Goal: Task Accomplishment & Management: Complete application form

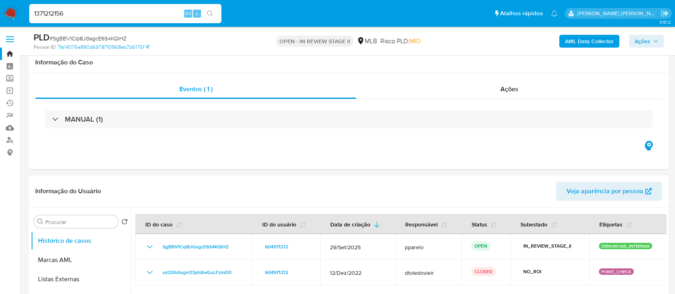
select select "10"
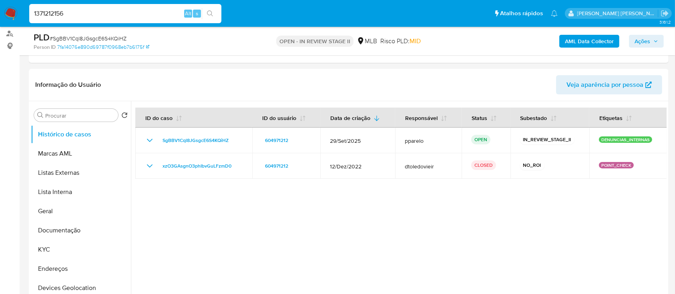
type input "1371212156"
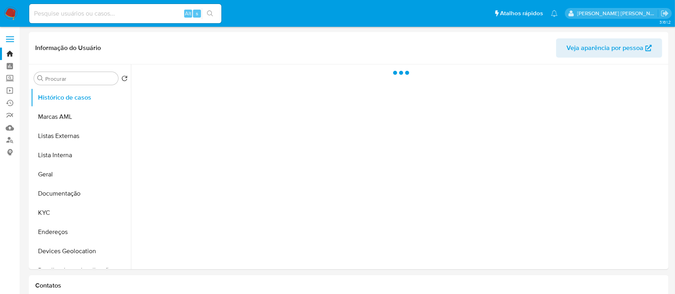
select select "10"
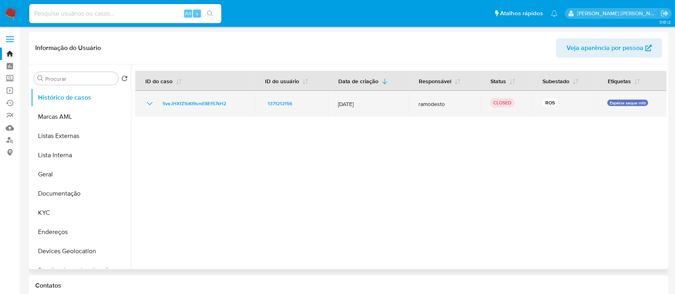
click at [149, 105] on icon "Mostrar/Ocultar" at bounding box center [150, 104] width 10 height 10
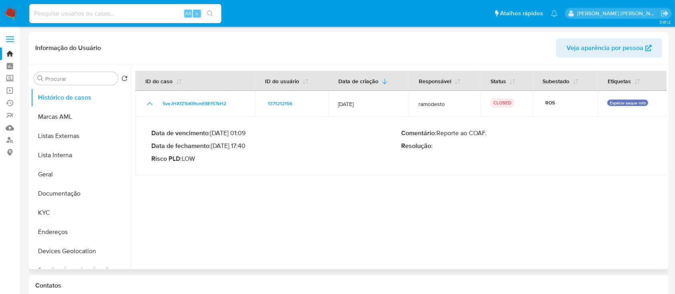
drag, startPoint x: 248, startPoint y: 147, endPoint x: 214, endPoint y: 145, distance: 34.1
click at [214, 145] on p "Data de fechamento : 20/08/2025 17:40" at bounding box center [276, 146] width 250 height 8
click at [161, 17] on input at bounding box center [125, 13] width 192 height 10
paste input "2565494573"
type input "2565494573"
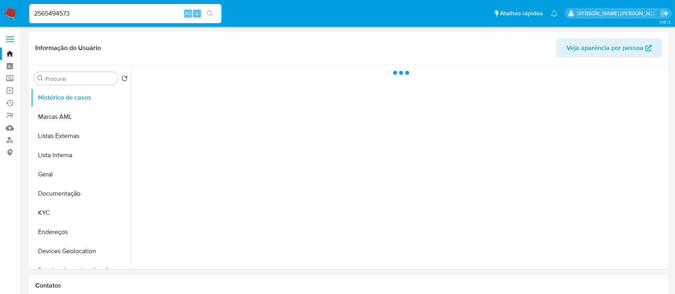
select select "10"
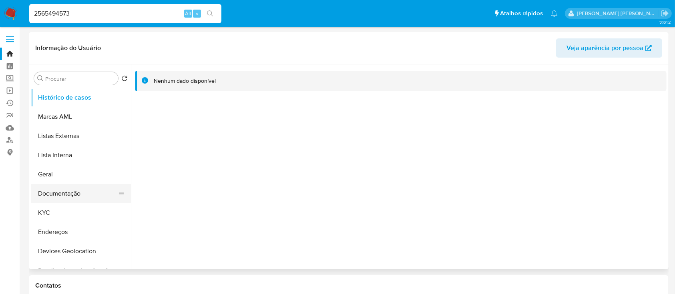
click at [70, 197] on button "Documentação" at bounding box center [78, 193] width 94 height 19
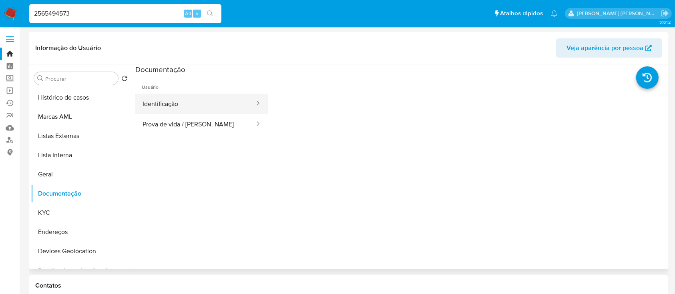
click at [183, 104] on button "Identificação" at bounding box center [195, 104] width 120 height 20
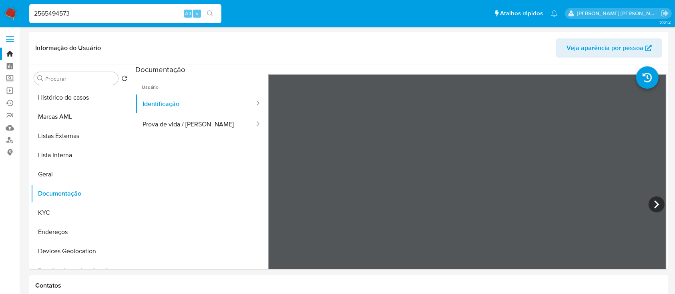
click at [153, 10] on input "2565494573" at bounding box center [125, 13] width 192 height 10
paste input "379449795"
type input "379449795"
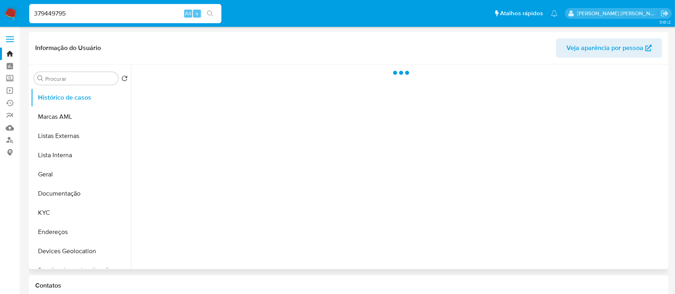
select select "10"
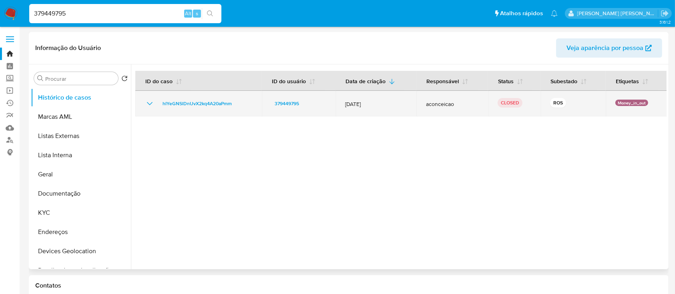
click at [147, 105] on icon "Mostrar/Ocultar" at bounding box center [150, 104] width 10 height 10
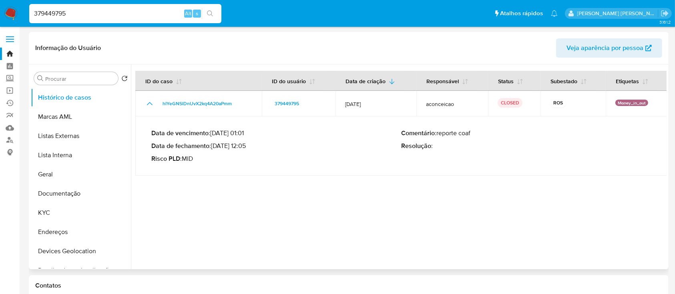
drag, startPoint x: 247, startPoint y: 146, endPoint x: 214, endPoint y: 146, distance: 32.8
click at [214, 146] on p "Data de fechamento : 11/08/2025 12:05" at bounding box center [276, 146] width 250 height 8
click at [150, 15] on input "379449795" at bounding box center [125, 13] width 192 height 10
paste input "2502031056"
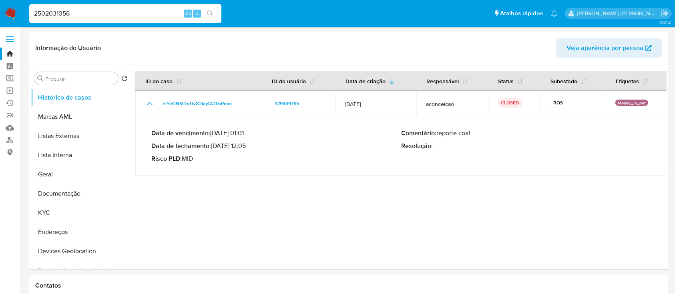
type input "2502031056"
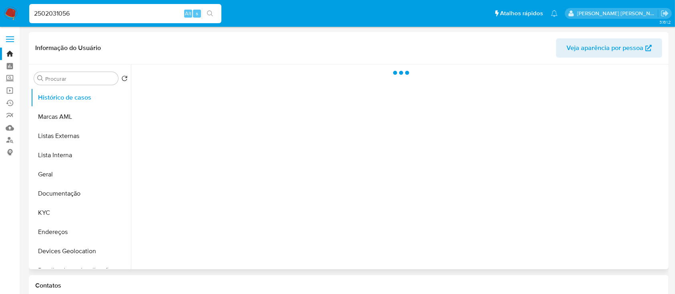
select select "10"
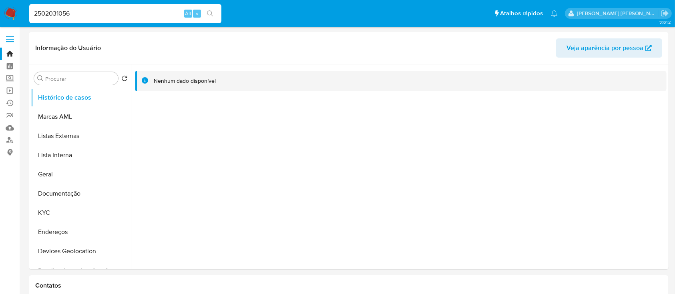
click at [133, 10] on input "2502031056" at bounding box center [125, 13] width 192 height 10
paste input "285651670"
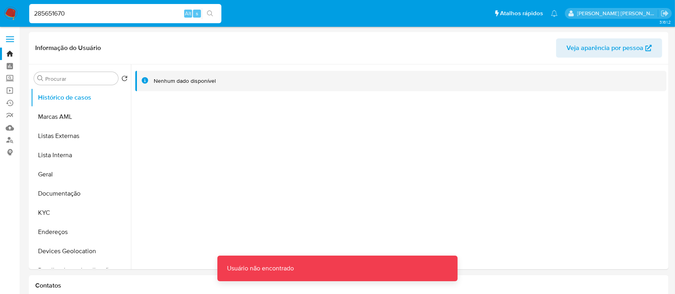
click at [38, 14] on input "285651670" at bounding box center [125, 13] width 192 height 10
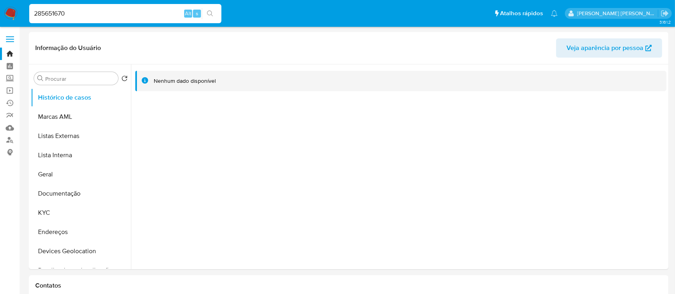
click at [90, 18] on input "285651670" at bounding box center [125, 13] width 192 height 10
type input "285651670"
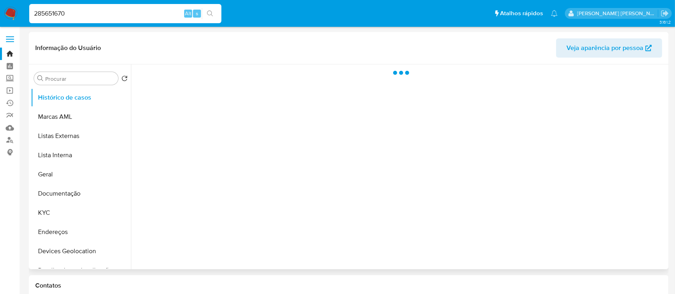
select select "10"
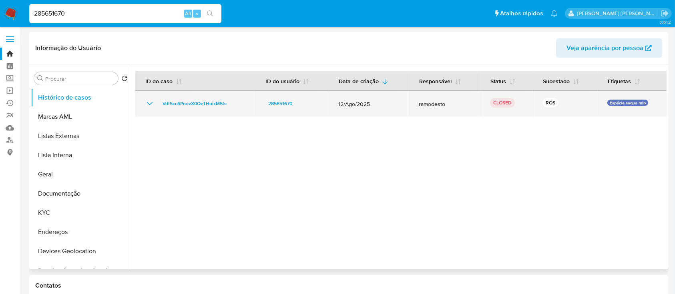
click at [149, 103] on icon "Mostrar/Ocultar" at bounding box center [150, 104] width 10 height 10
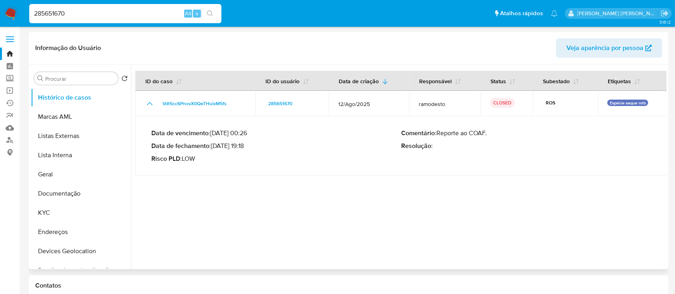
drag, startPoint x: 248, startPoint y: 146, endPoint x: 215, endPoint y: 146, distance: 33.2
click at [215, 146] on p "Data de fechamento : 05/09/2025 19:18" at bounding box center [276, 146] width 250 height 8
click at [145, 17] on input "285651670" at bounding box center [125, 13] width 192 height 10
paste input "1197533501"
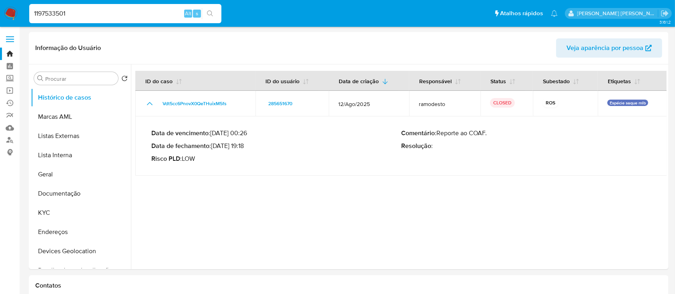
type input "1197533501"
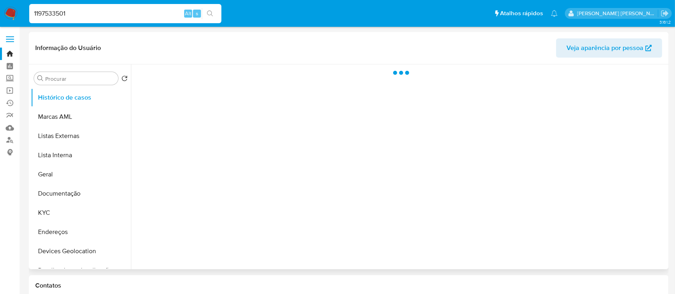
select select "10"
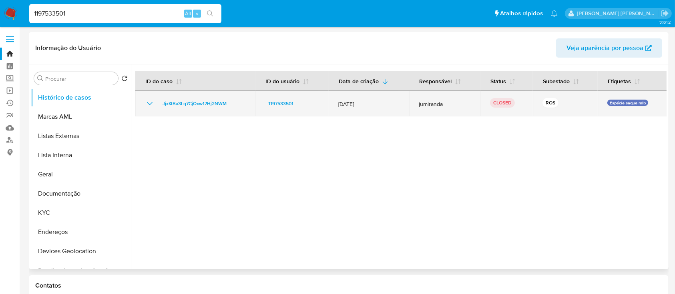
click at [150, 103] on icon "Mostrar/Ocultar" at bounding box center [150, 104] width 10 height 10
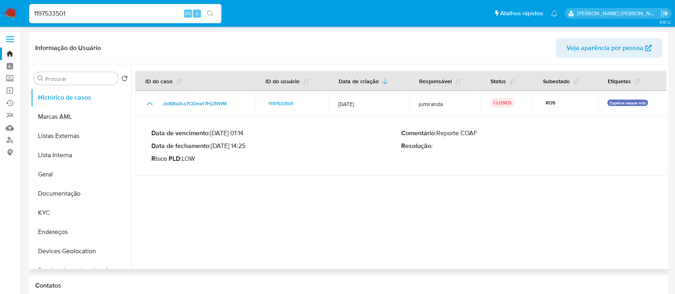
drag, startPoint x: 247, startPoint y: 147, endPoint x: 214, endPoint y: 146, distance: 32.5
click at [214, 146] on p "Data de fechamento : 12/08/2025 14:25" at bounding box center [276, 146] width 250 height 8
click at [138, 15] on input "1197533501" at bounding box center [125, 13] width 192 height 10
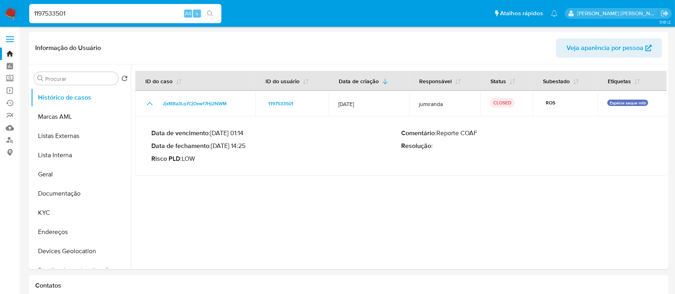
paste input "592080588"
type input "1592080588"
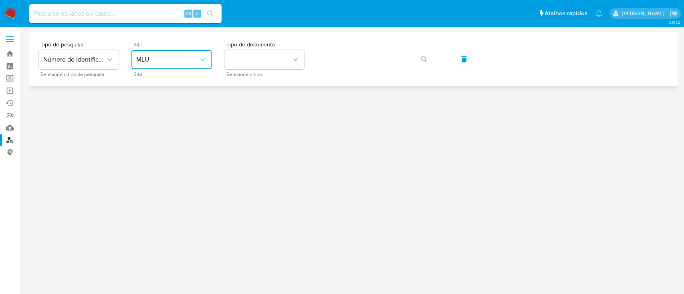
click at [163, 62] on span "MLU" at bounding box center [167, 60] width 62 height 8
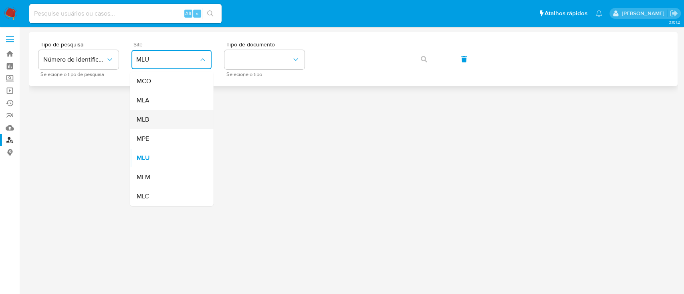
click at [155, 120] on div "MLB" at bounding box center [169, 119] width 66 height 19
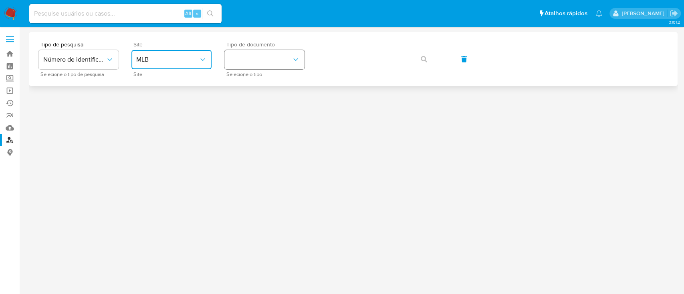
click at [250, 69] on button "identificationType" at bounding box center [264, 59] width 80 height 19
click at [240, 107] on span "CPF" at bounding box center [235, 109] width 12 height 8
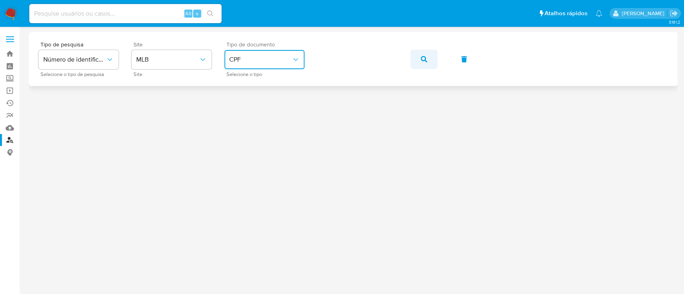
click at [423, 58] on icon "button" at bounding box center [424, 59] width 6 height 6
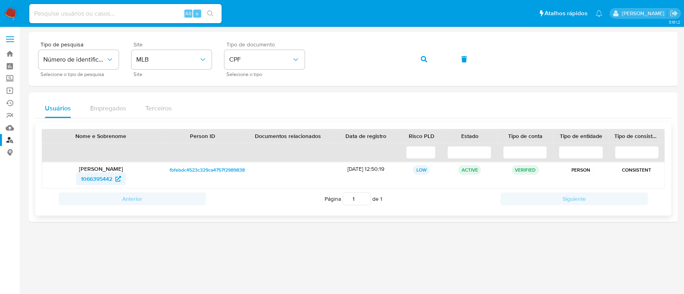
click at [102, 179] on span "1066395442" at bounding box center [96, 179] width 31 height 13
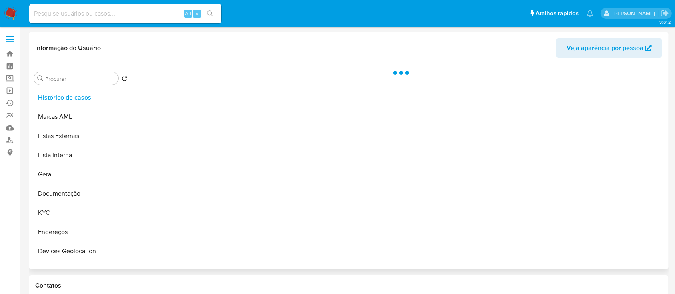
select select "10"
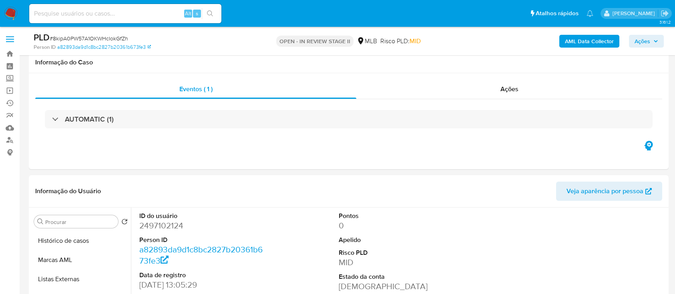
select select "10"
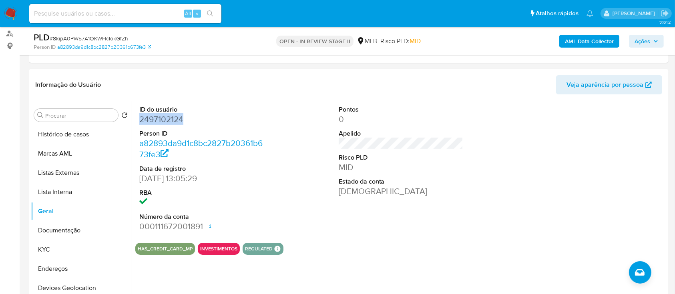
click at [644, 39] on span "Ações" at bounding box center [643, 41] width 16 height 13
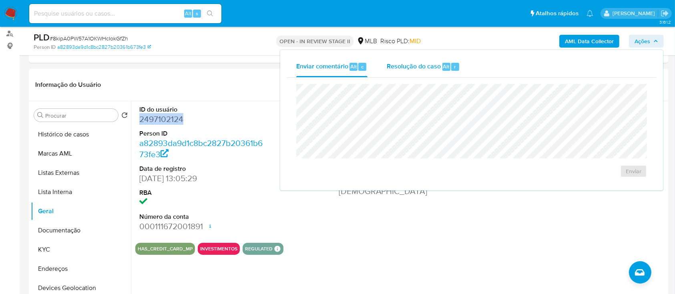
click at [415, 68] on span "Resolução do caso" at bounding box center [414, 66] width 54 height 9
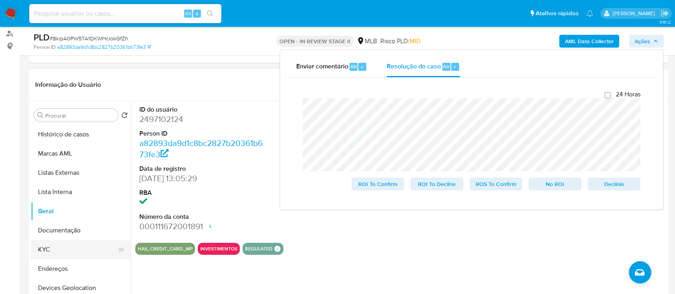
drag, startPoint x: 59, startPoint y: 252, endPoint x: 62, endPoint y: 246, distance: 6.5
click at [59, 252] on button "KYC" at bounding box center [78, 249] width 94 height 19
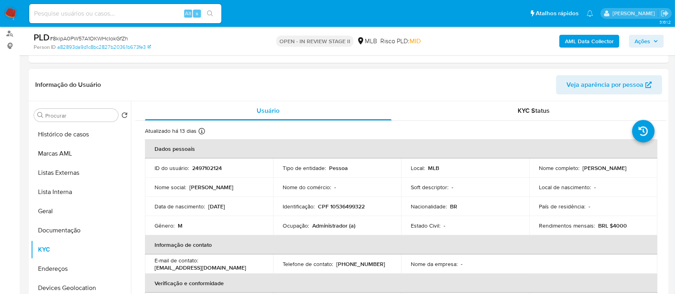
drag, startPoint x: 632, startPoint y: 169, endPoint x: 581, endPoint y: 168, distance: 50.5
click at [581, 168] on div "Nome completo : William Sousa Silva" at bounding box center [593, 168] width 109 height 7
copy p "William Sousa Silva"
click at [68, 231] on button "Documentação" at bounding box center [78, 230] width 94 height 19
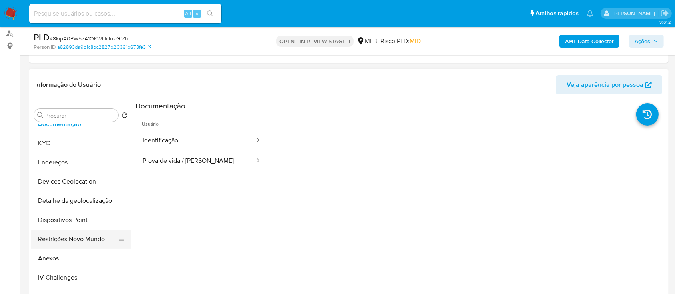
click at [66, 233] on button "Restrições Novo Mundo" at bounding box center [78, 239] width 94 height 19
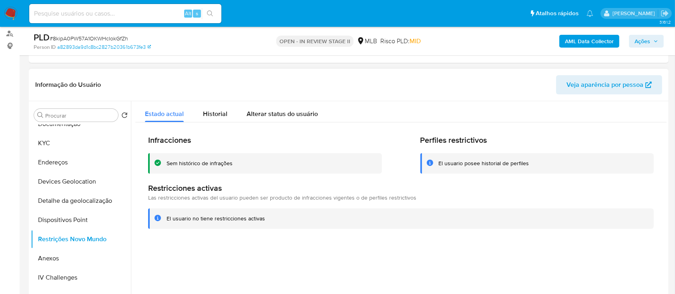
click at [208, 157] on div "Sem histórico de infrações" at bounding box center [265, 163] width 234 height 20
click at [205, 163] on div "Sem histórico de infrações" at bounding box center [200, 164] width 66 height 8
click at [86, 136] on button "KYC" at bounding box center [78, 143] width 94 height 19
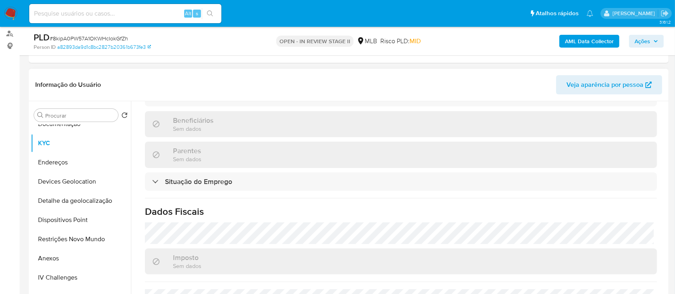
scroll to position [348, 0]
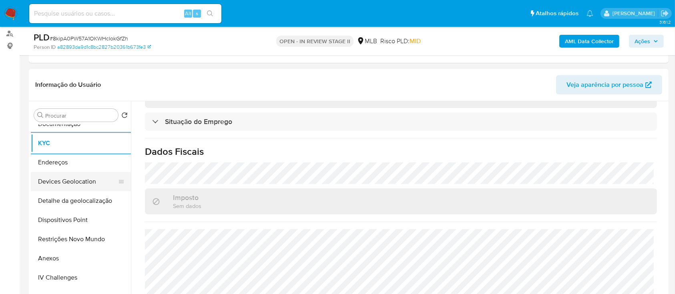
click at [77, 182] on button "Devices Geolocation" at bounding box center [78, 181] width 94 height 19
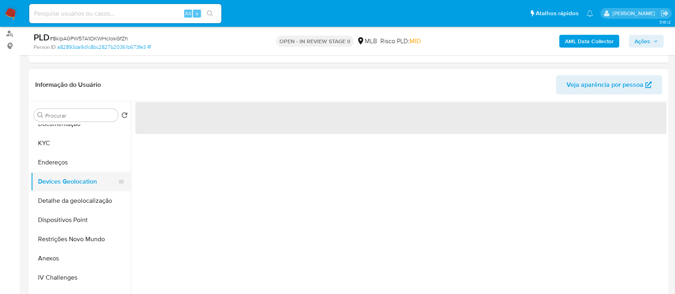
scroll to position [0, 0]
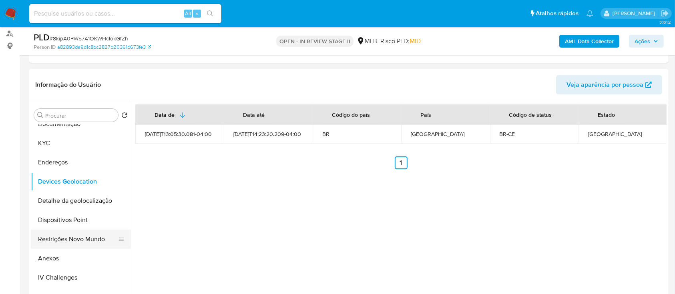
click at [67, 237] on button "Restrições Novo Mundo" at bounding box center [78, 239] width 94 height 19
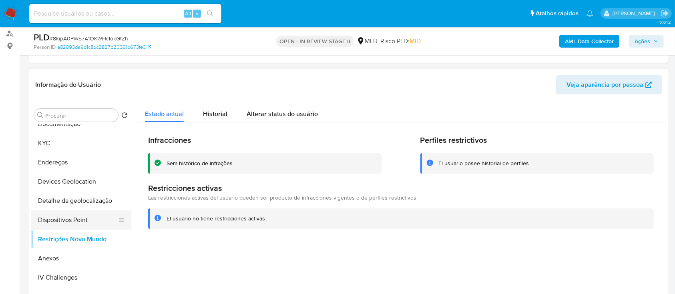
click at [93, 221] on button "Dispositivos Point" at bounding box center [78, 220] width 94 height 19
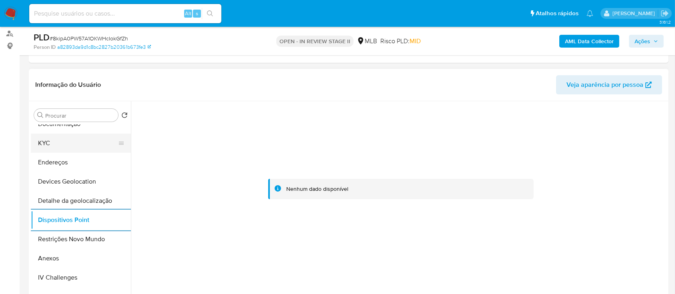
click at [79, 146] on button "KYC" at bounding box center [78, 143] width 94 height 19
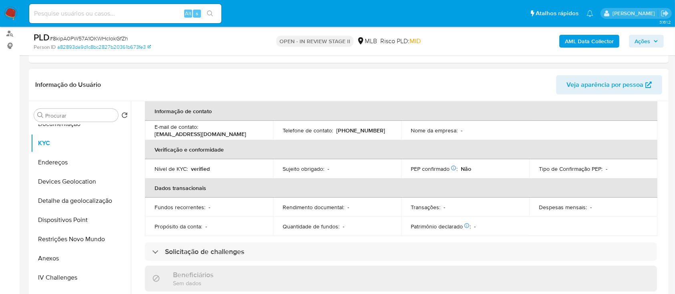
scroll to position [81, 0]
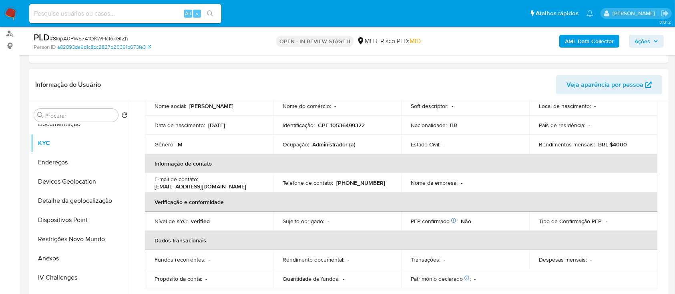
click at [350, 124] on p "CPF 10536499322" at bounding box center [341, 125] width 47 height 7
copy p "10536499322"
click at [50, 262] on button "Anexos" at bounding box center [78, 258] width 94 height 19
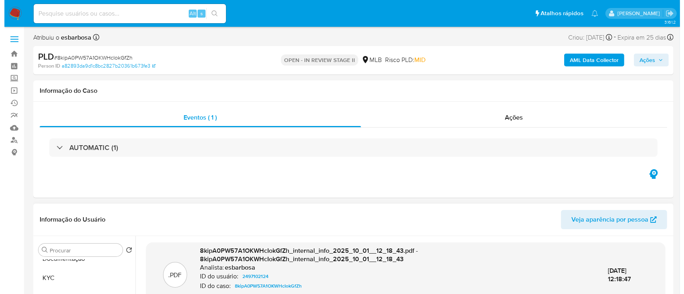
scroll to position [160, 0]
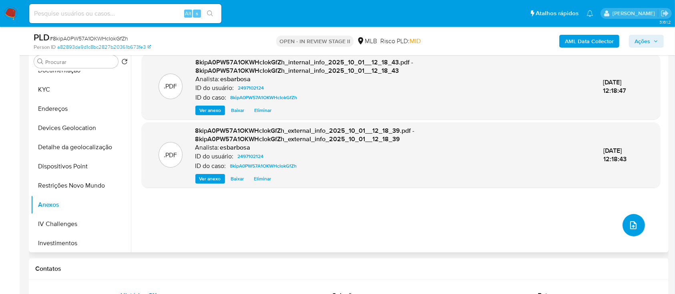
click at [634, 228] on icon "upload-file" at bounding box center [634, 226] width 10 height 10
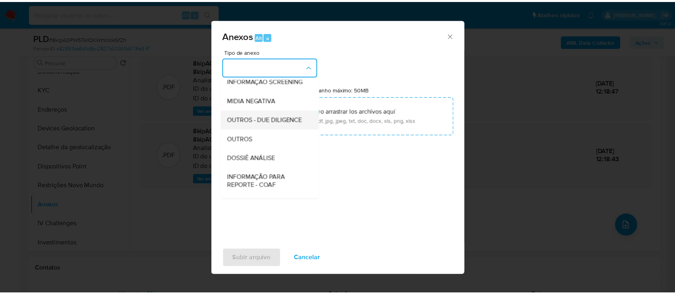
scroll to position [123, 0]
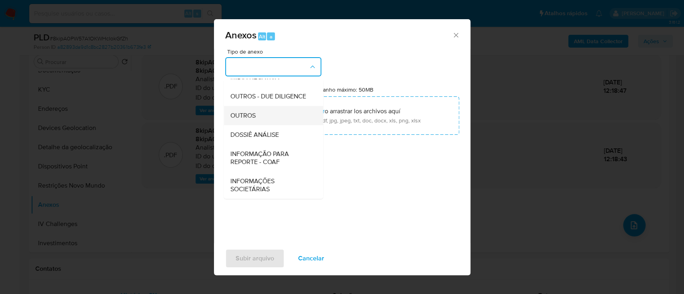
click at [246, 117] on span "OUTROS" at bounding box center [242, 116] width 25 height 8
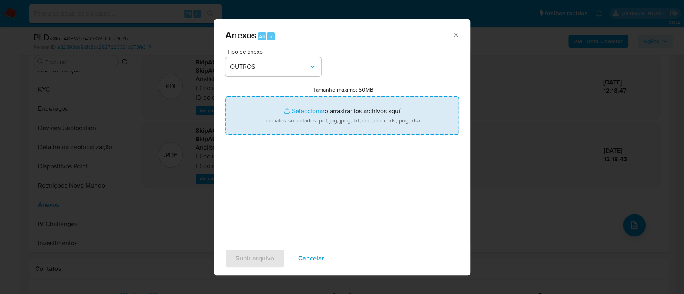
click at [314, 111] on input "Tamanho máximo: 50MB Seleccionar archivos" at bounding box center [342, 116] width 234 height 38
type input "C:\fakepath\Mulan 2497102124_2025_09_29_17_33_57.xlsx"
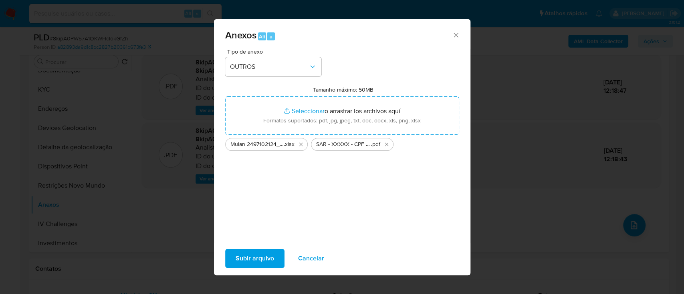
click at [250, 250] on span "Subir arquivo" at bounding box center [254, 259] width 38 height 18
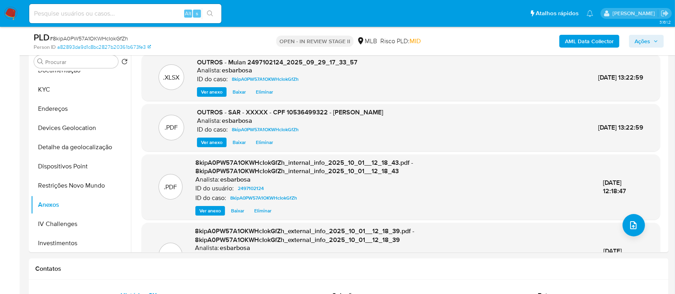
click at [638, 44] on span "Ações" at bounding box center [643, 41] width 16 height 13
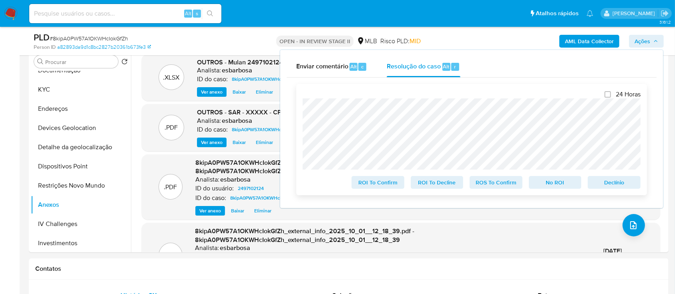
click at [487, 187] on span "ROS To Confirm" at bounding box center [496, 182] width 42 height 11
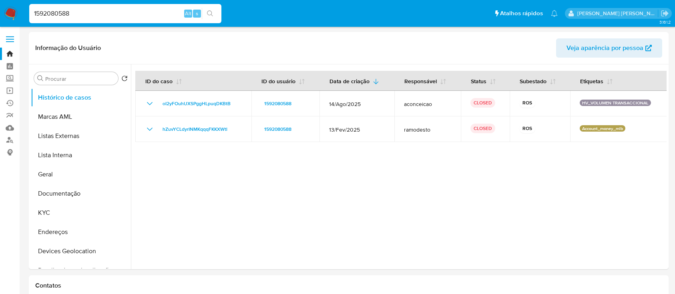
select select "10"
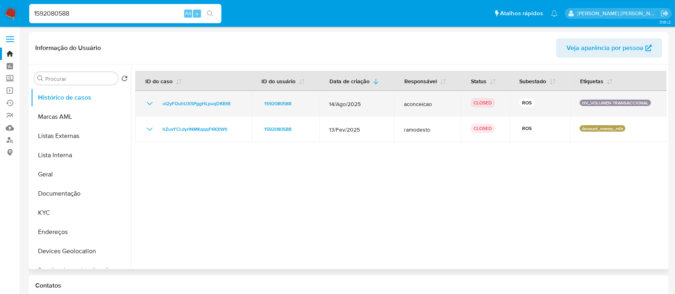
click at [150, 105] on icon "Mostrar/Ocultar" at bounding box center [150, 104] width 10 height 10
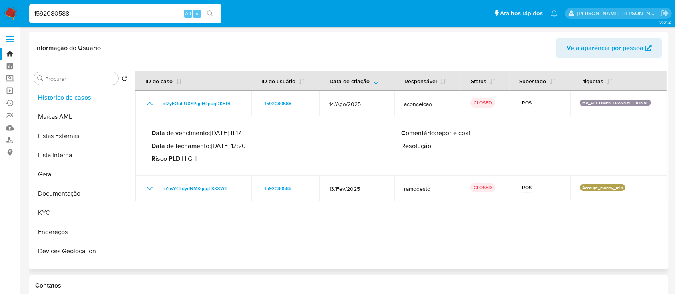
drag, startPoint x: 247, startPoint y: 145, endPoint x: 215, endPoint y: 146, distance: 32.4
click at [215, 146] on p "Data de fechamento : 01/09/2025 12:20" at bounding box center [276, 146] width 250 height 8
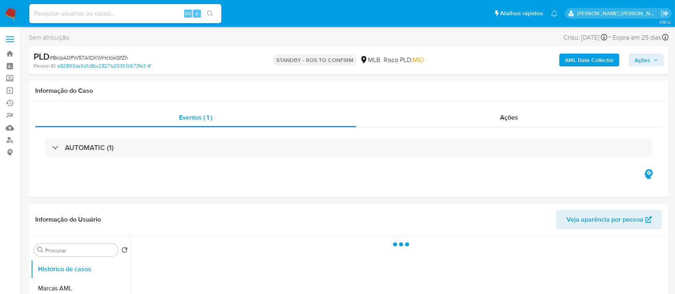
click at [95, 56] on span "# 8kipA0PW57A1OKWHcIokGfZh" at bounding box center [89, 58] width 78 height 8
copy span "8kipA0PW57A1OKWHcIokGfZh"
select select "10"
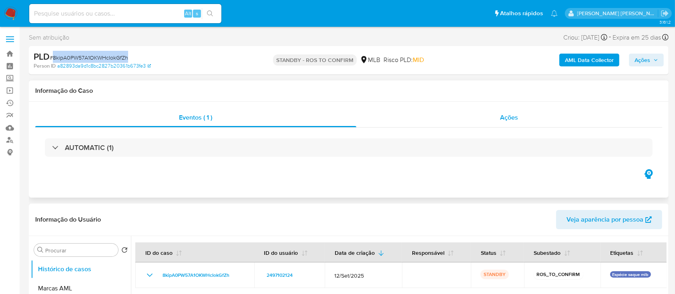
click at [439, 117] on div "Ações" at bounding box center [509, 117] width 306 height 19
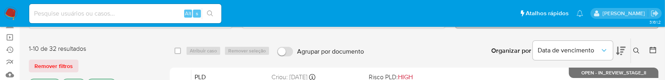
scroll to position [53, 0]
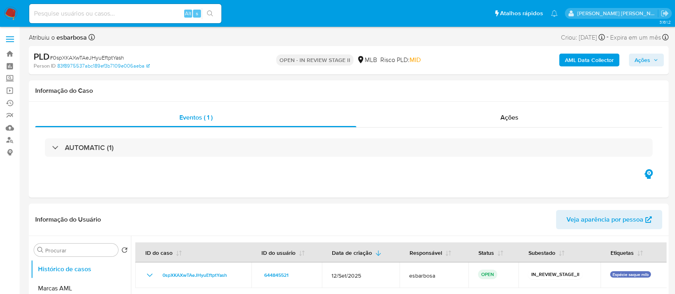
select select "10"
